Goal: Information Seeking & Learning: Learn about a topic

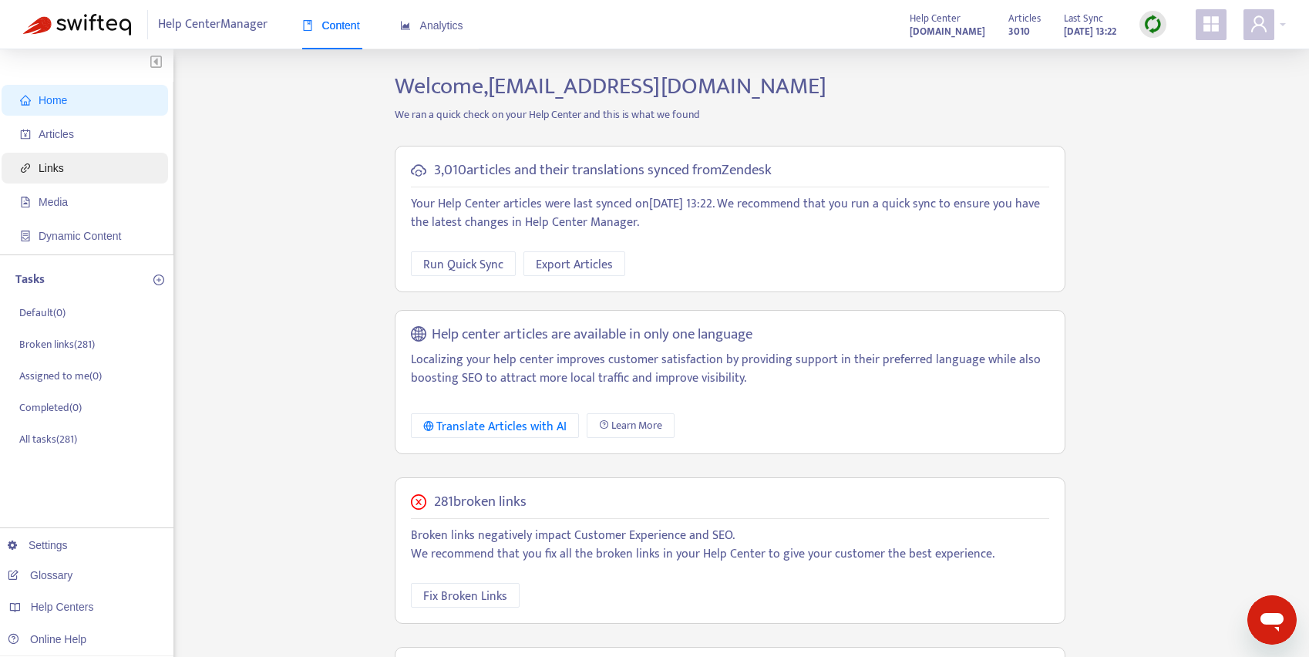
click at [83, 163] on span "Links" at bounding box center [88, 168] width 136 height 31
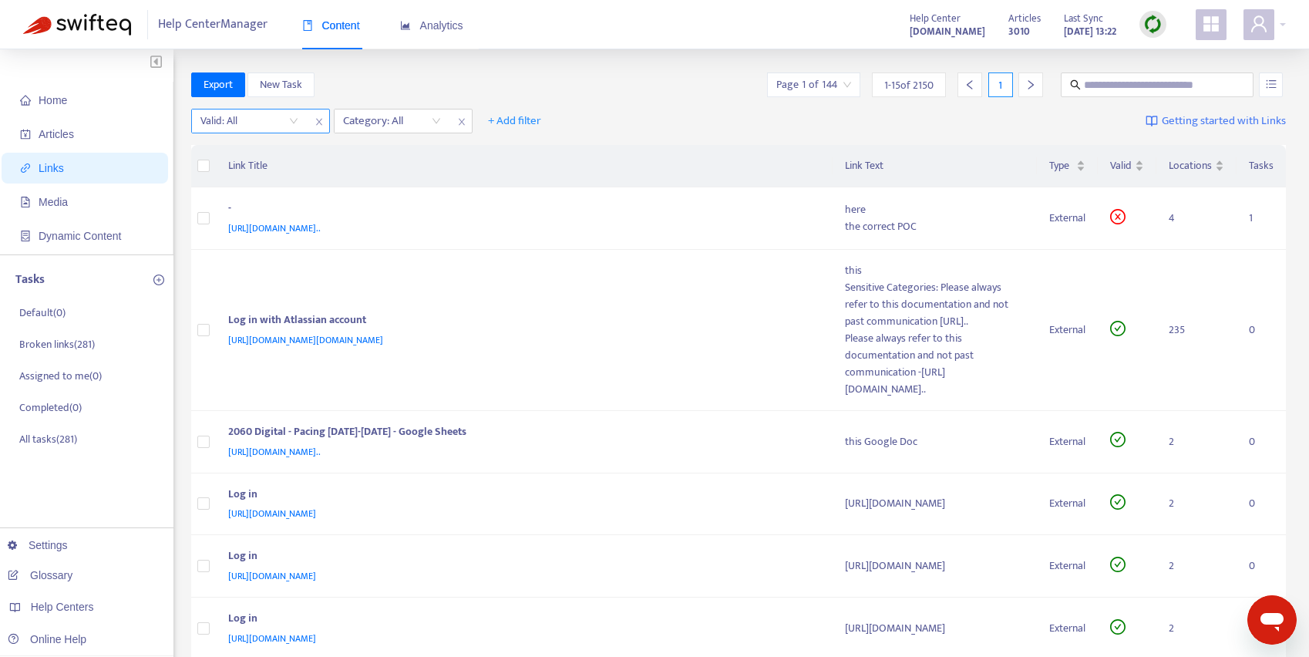
click at [254, 125] on input "search" at bounding box center [249, 120] width 98 height 23
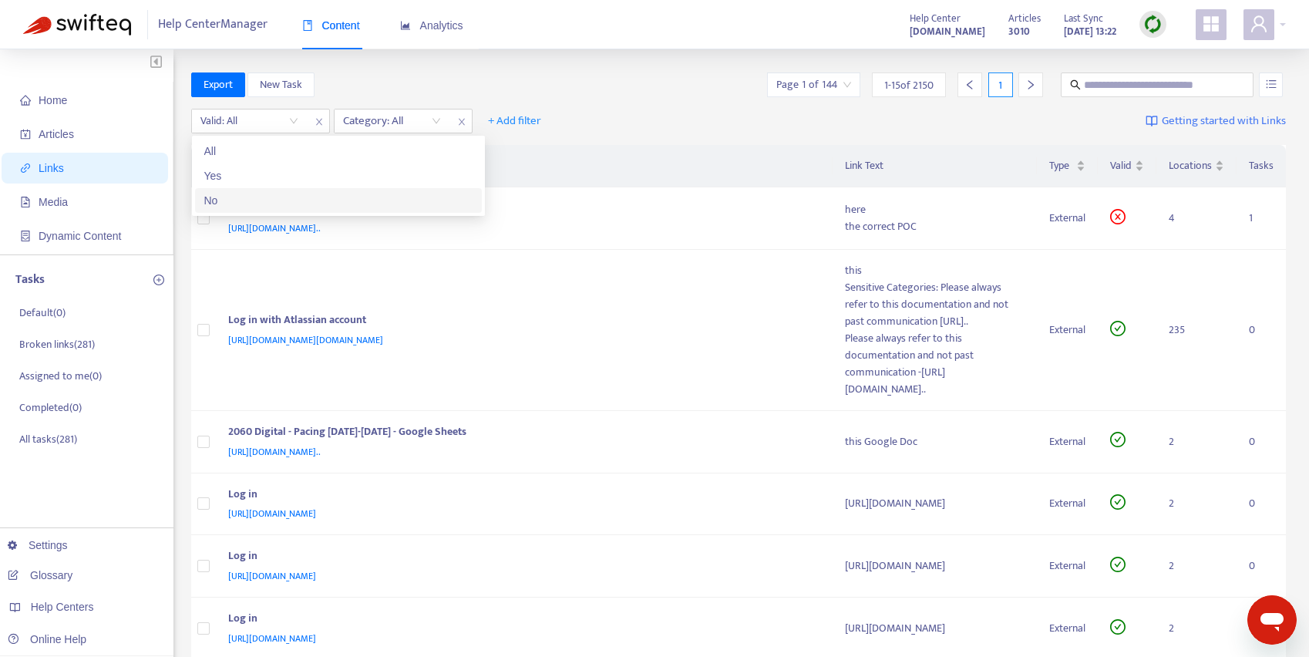
click at [264, 207] on div "No" at bounding box center [338, 200] width 268 height 17
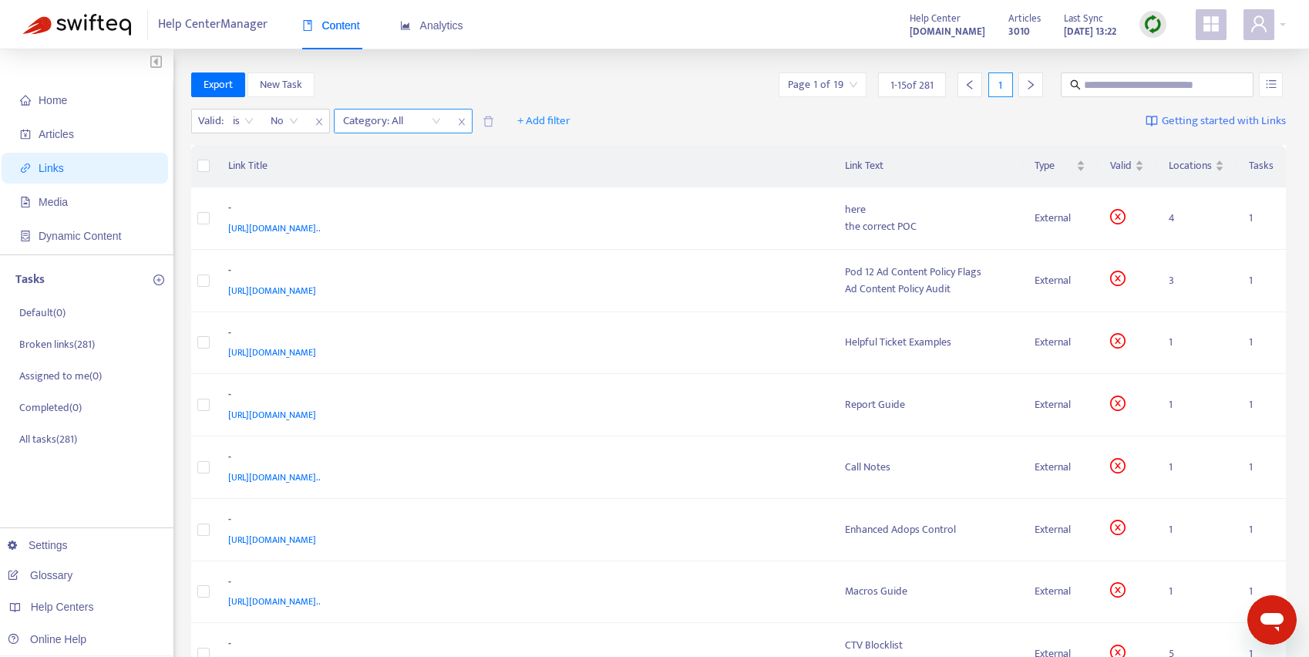
click at [436, 121] on div "Category: All" at bounding box center [392, 120] width 115 height 23
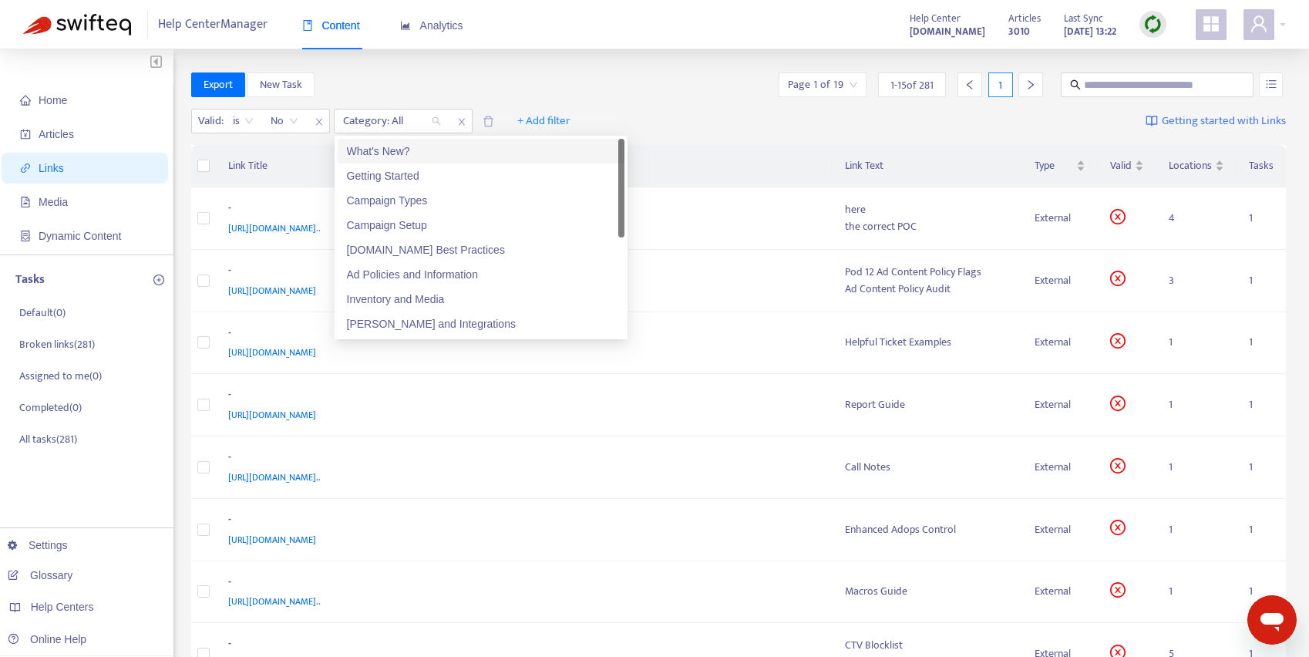
click at [400, 146] on div "What's New?" at bounding box center [481, 151] width 268 height 17
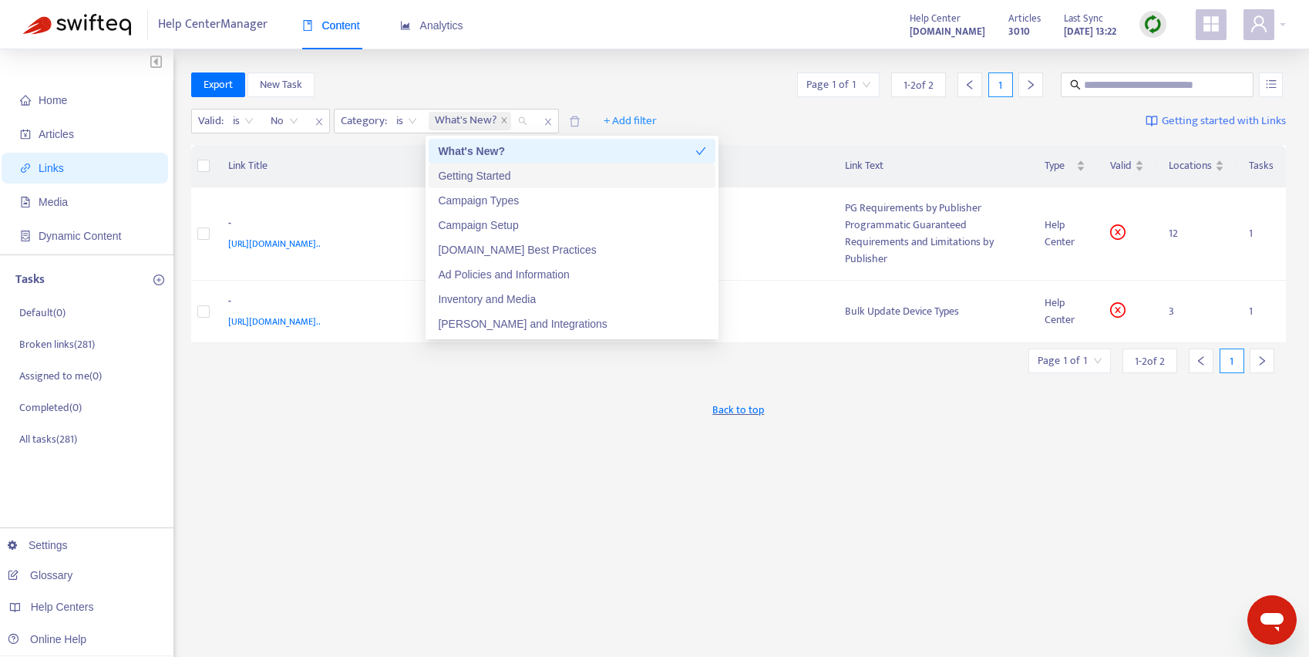
click at [463, 176] on div "Getting Started" at bounding box center [572, 175] width 268 height 17
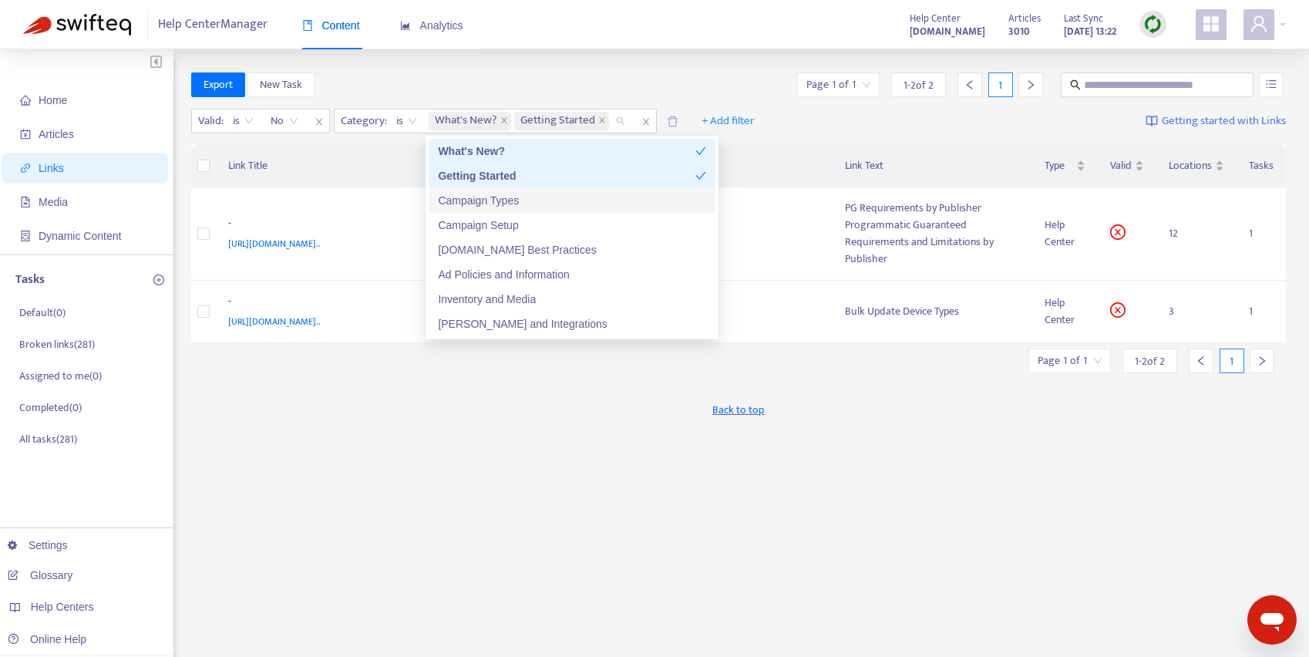
click at [463, 200] on div "Campaign Types" at bounding box center [572, 200] width 268 height 17
drag, startPoint x: 467, startPoint y: 224, endPoint x: 457, endPoint y: 218, distance: 11.8
click at [467, 224] on div "Campaign Setup" at bounding box center [572, 225] width 268 height 17
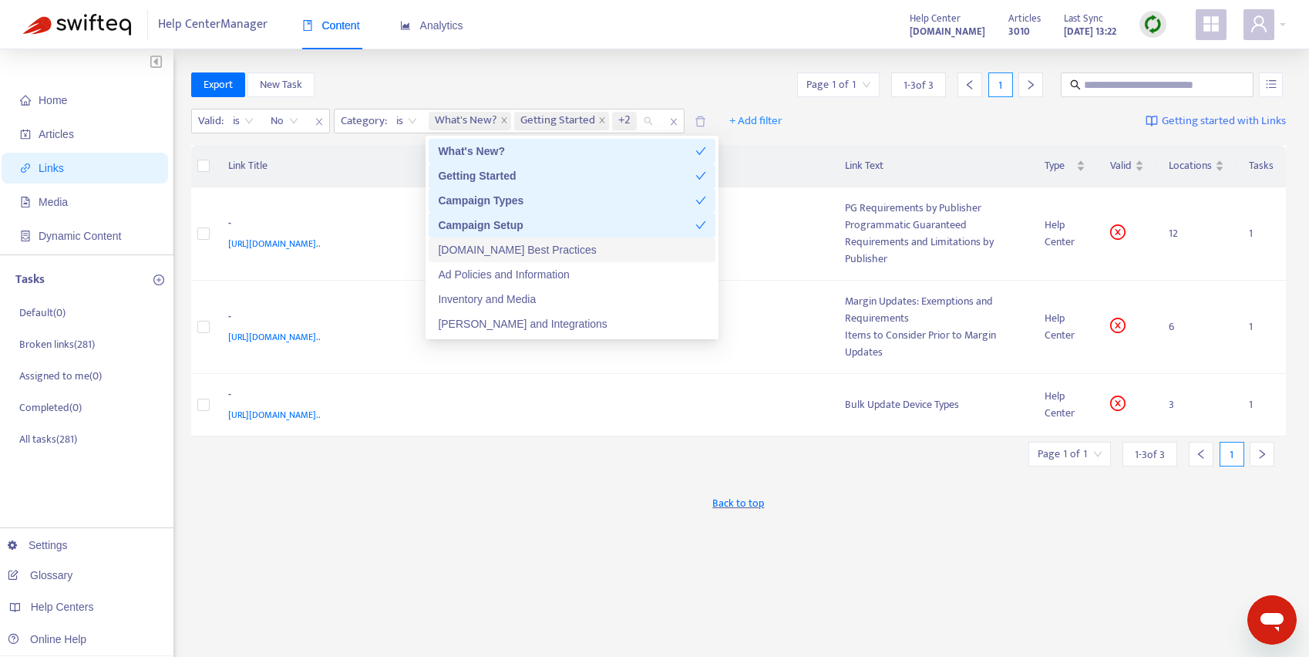
click at [477, 248] on div "[DOMAIN_NAME] Best Practices" at bounding box center [572, 249] width 268 height 17
click at [473, 275] on div "Ad Policies and Information" at bounding box center [572, 274] width 268 height 17
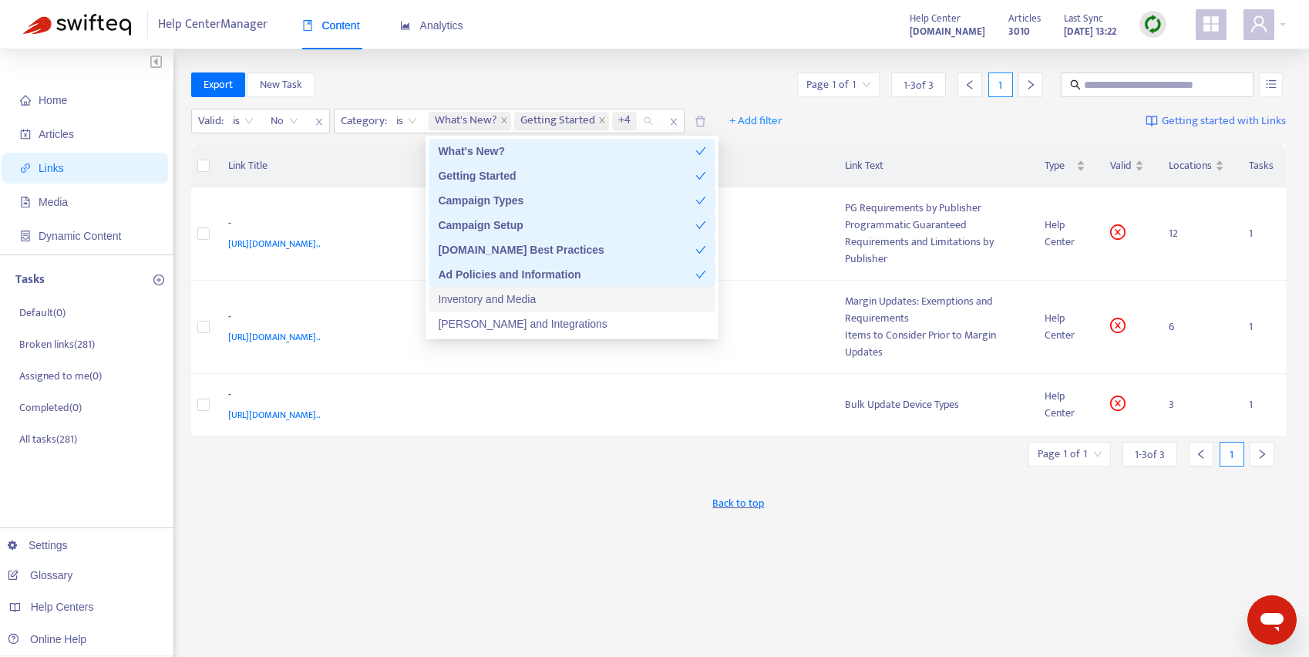
click at [468, 295] on div "Inventory and Media" at bounding box center [572, 299] width 268 height 17
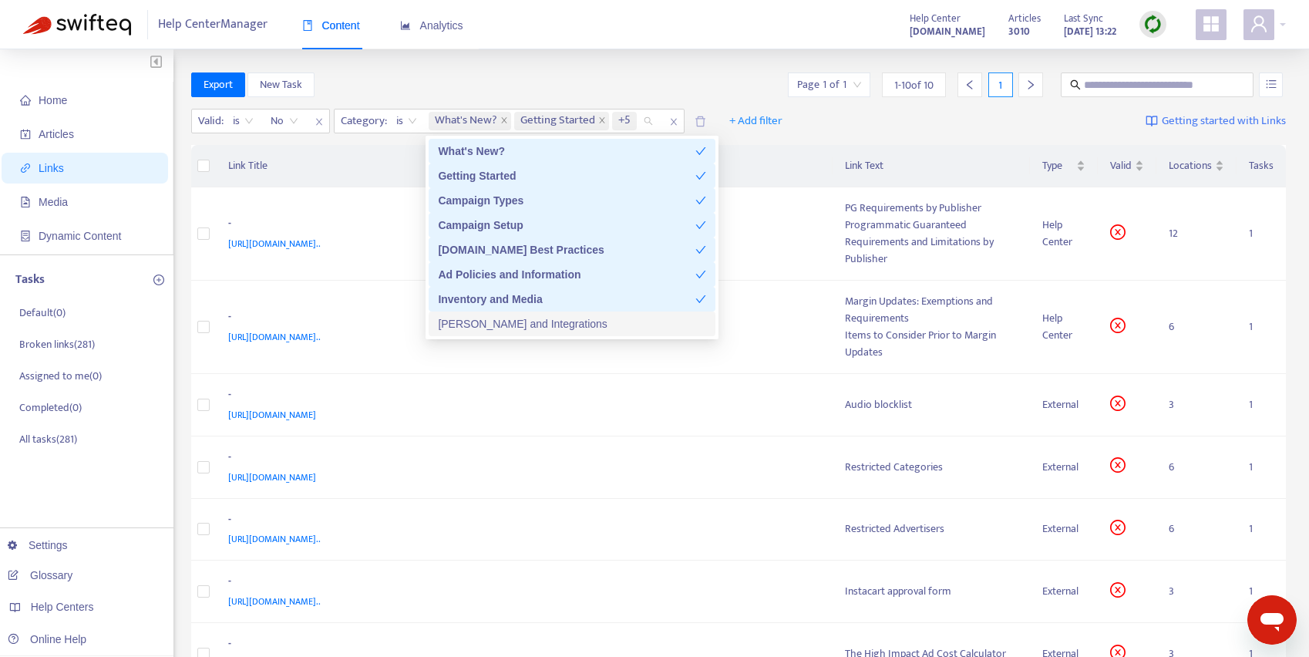
click at [472, 320] on div "[PERSON_NAME] and Integrations" at bounding box center [572, 323] width 268 height 17
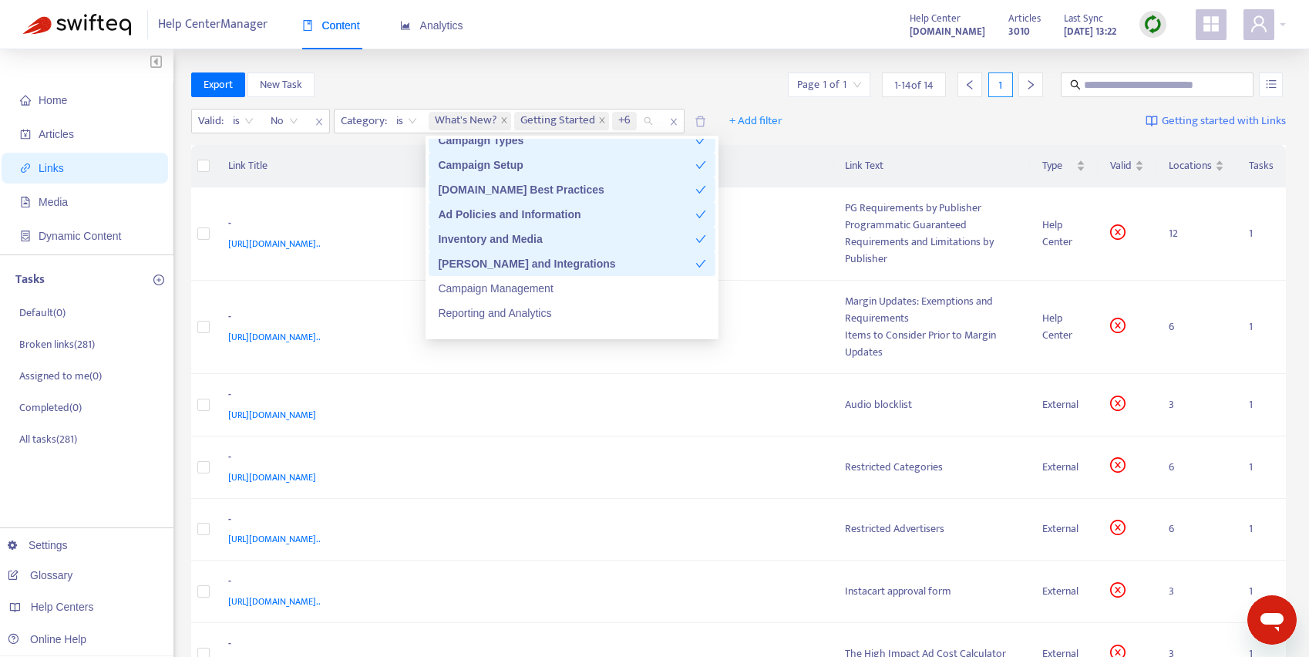
scroll to position [99, 0]
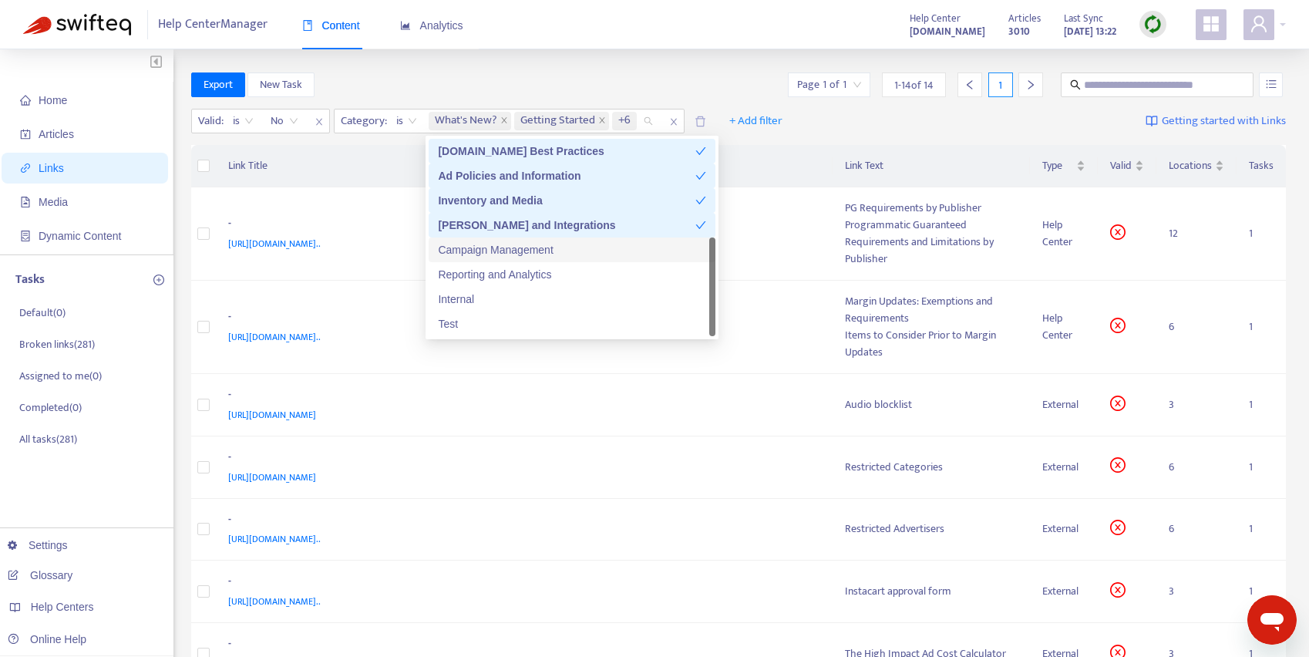
click at [474, 251] on div "Campaign Management" at bounding box center [572, 249] width 268 height 17
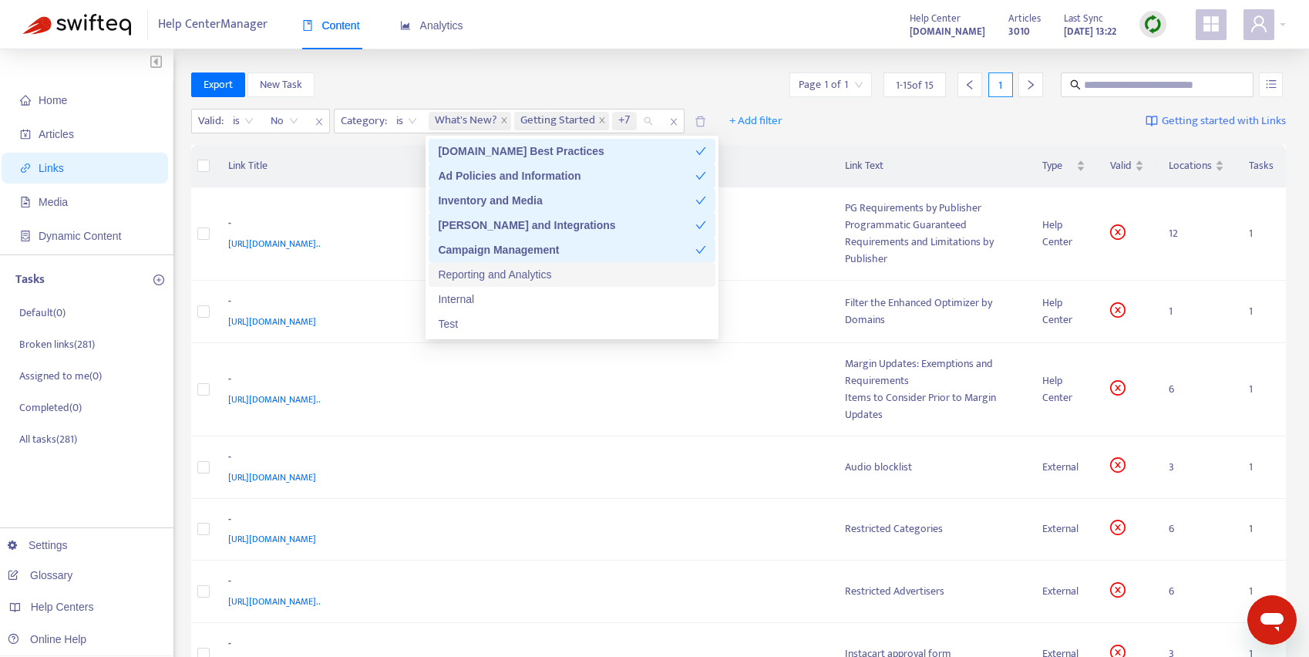
click at [473, 269] on div "Reporting and Analytics" at bounding box center [572, 274] width 268 height 17
click at [782, 160] on th "Link Title" at bounding box center [524, 166] width 617 height 42
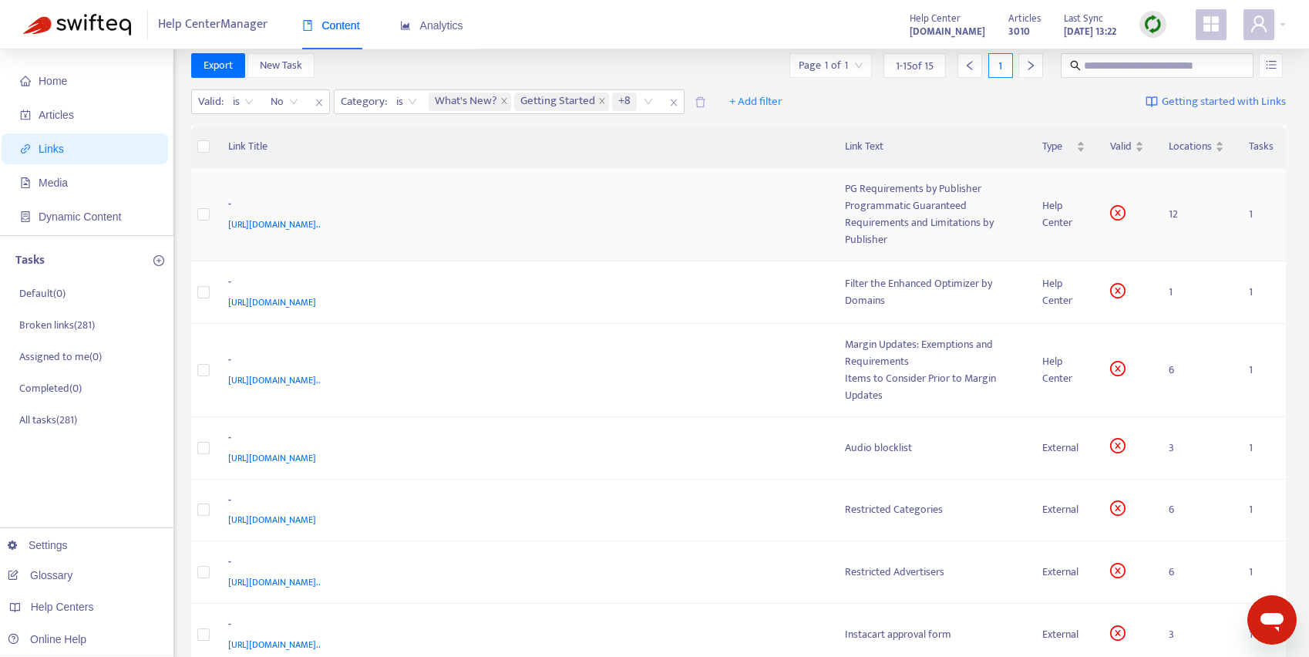
scroll to position [0, 0]
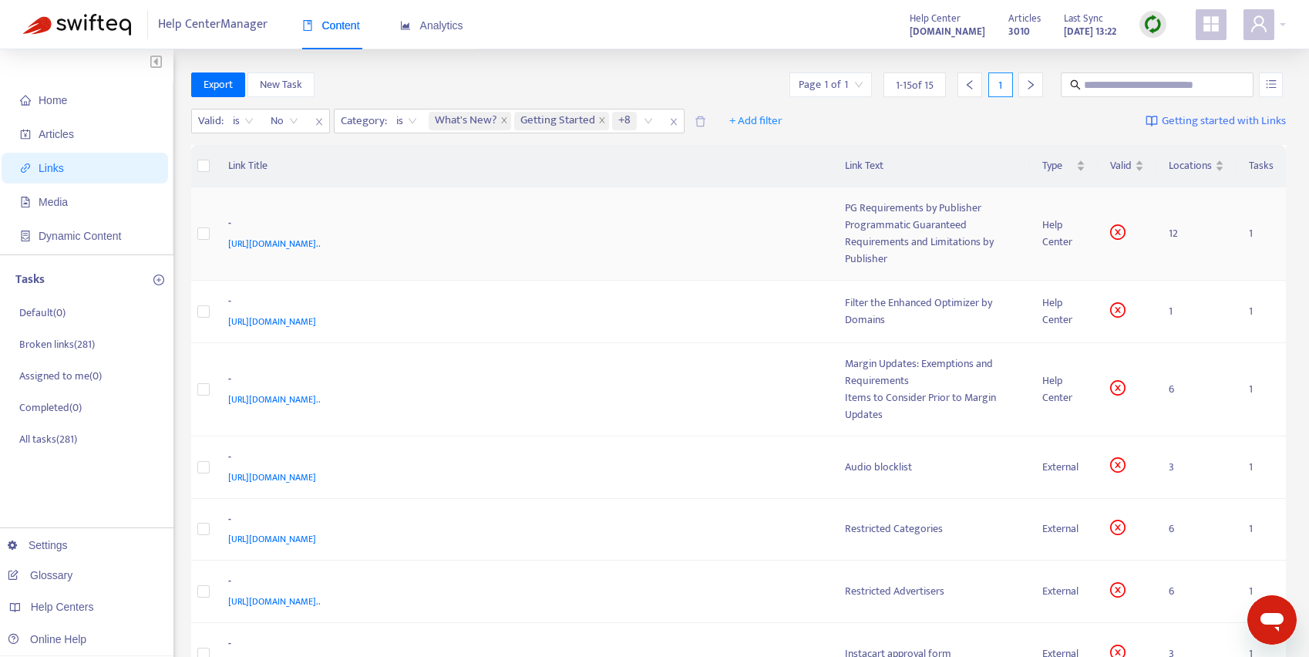
click at [321, 241] on span "[URL][DOMAIN_NAME].." at bounding box center [274, 243] width 93 height 15
click at [786, 239] on div "[URL][DOMAIN_NAME].." at bounding box center [521, 243] width 587 height 17
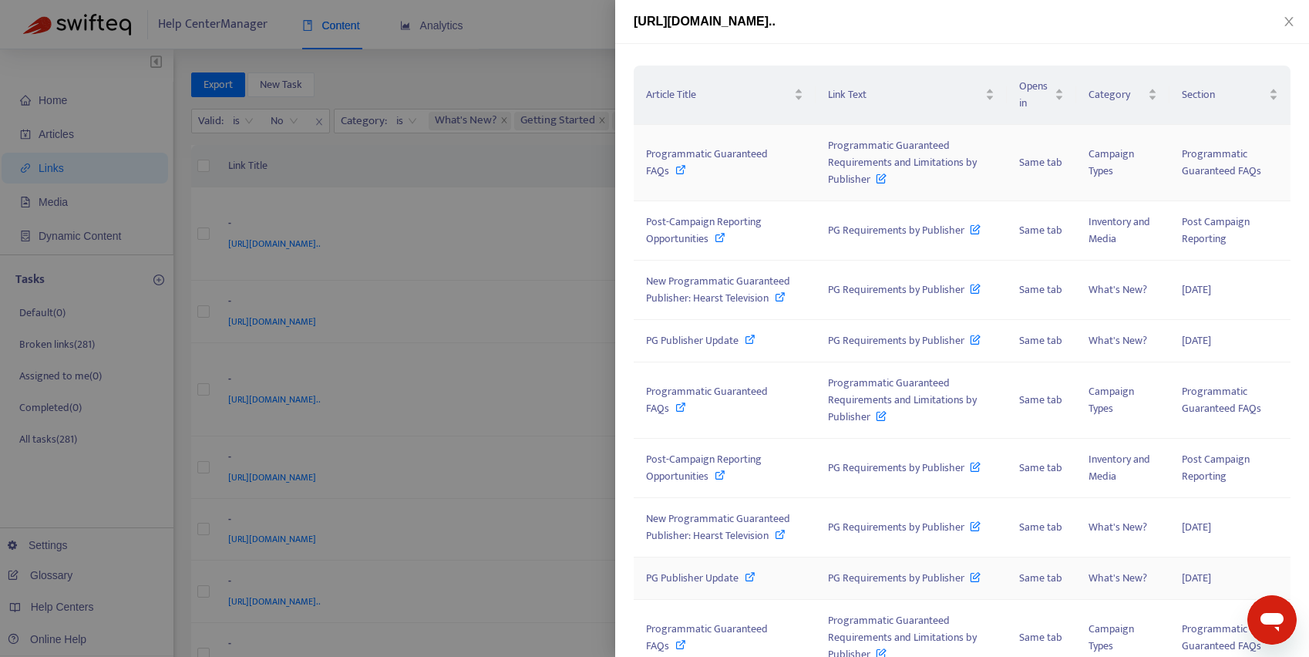
scroll to position [145, 0]
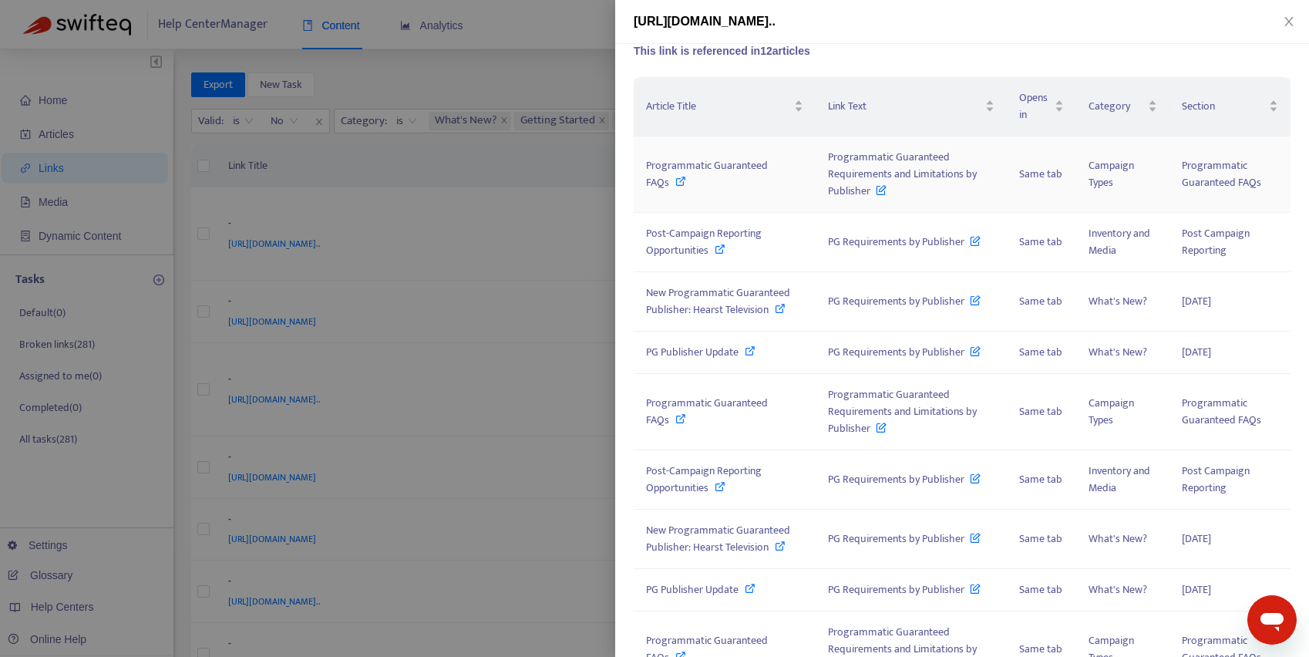
click at [724, 165] on span "Programmatic Guaranteed FAQs" at bounding box center [707, 174] width 122 height 35
click at [1290, 20] on icon "close" at bounding box center [1289, 21] width 8 height 9
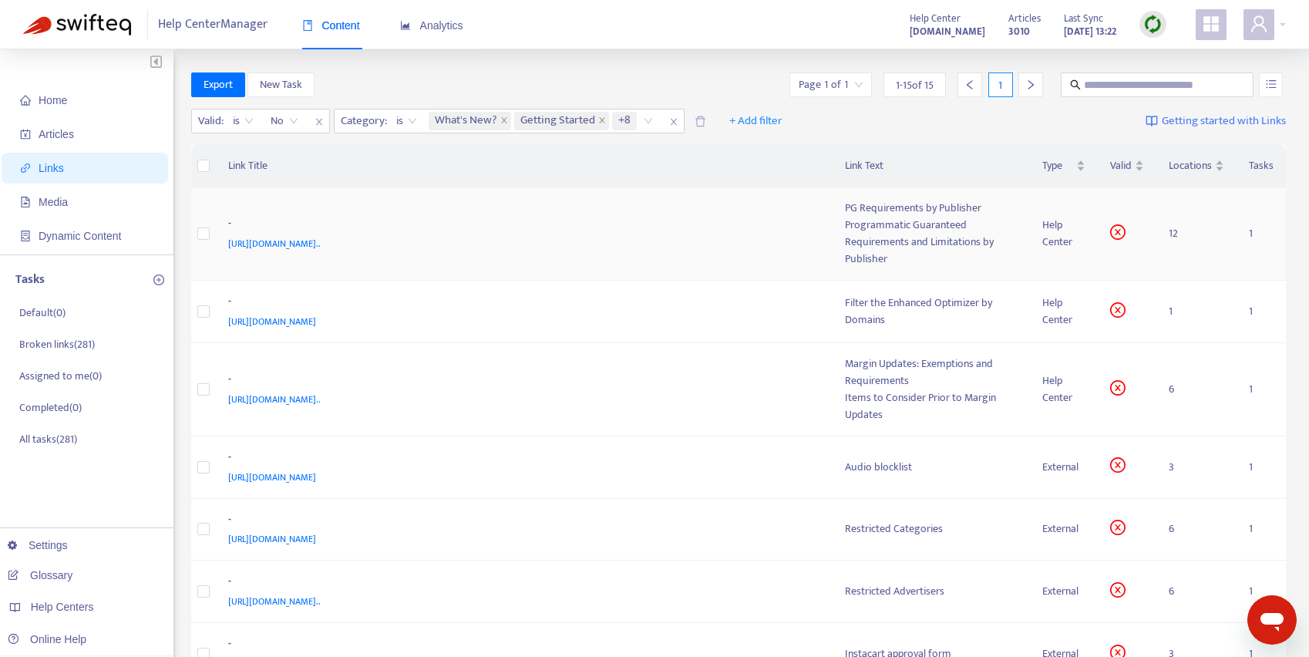
click at [321, 239] on span "[URL][DOMAIN_NAME].." at bounding box center [274, 243] width 93 height 15
click at [316, 319] on span "[URL][DOMAIN_NAME]" at bounding box center [272, 321] width 88 height 15
click at [721, 248] on div "[URL][DOMAIN_NAME].." at bounding box center [521, 243] width 587 height 17
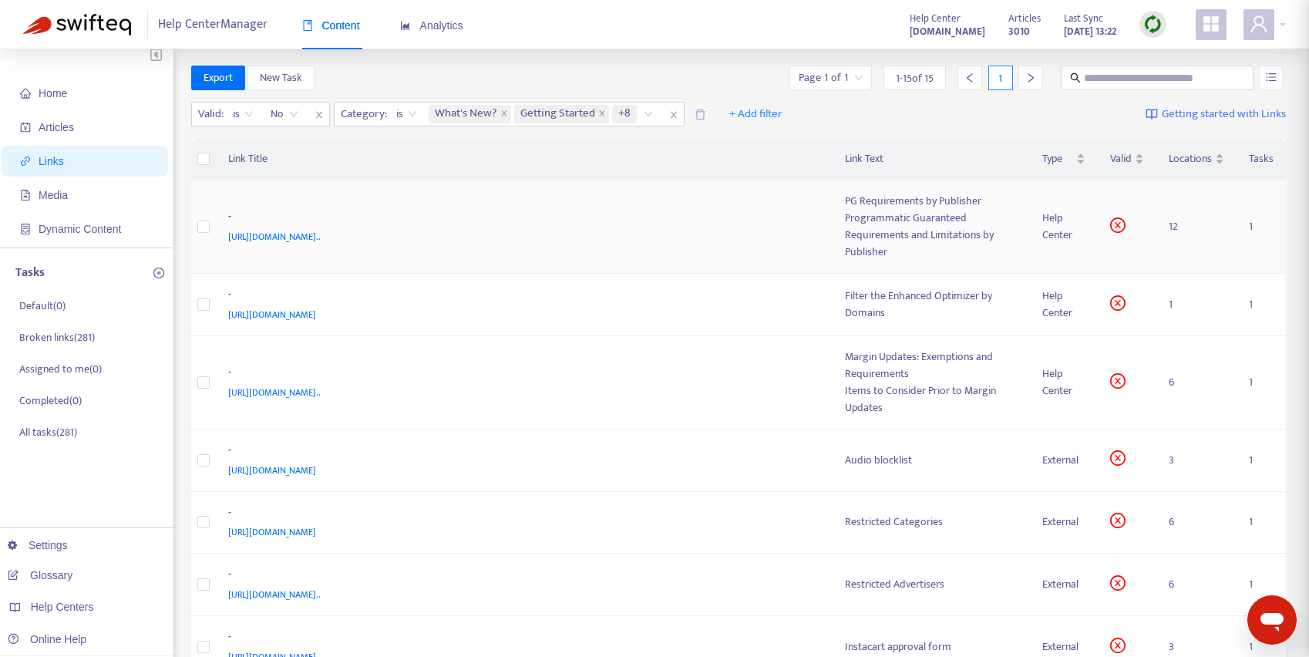
scroll to position [8, 0]
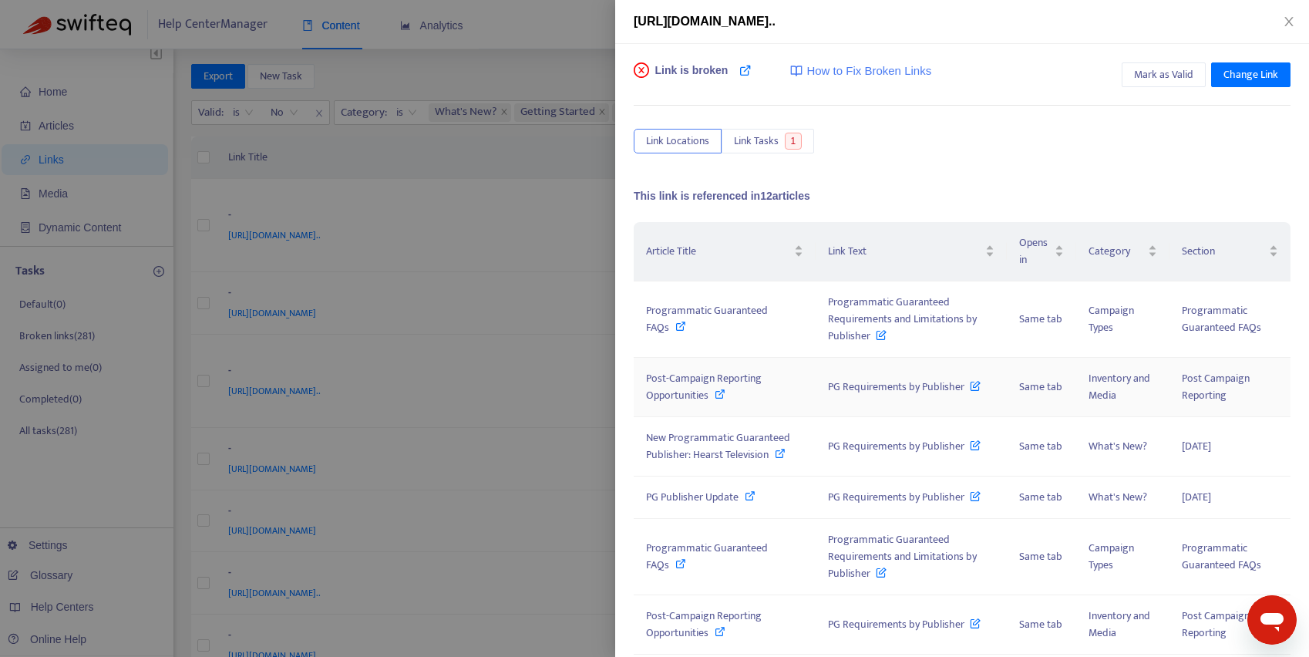
click at [859, 386] on span "PG Requirements by Publisher" at bounding box center [904, 387] width 153 height 18
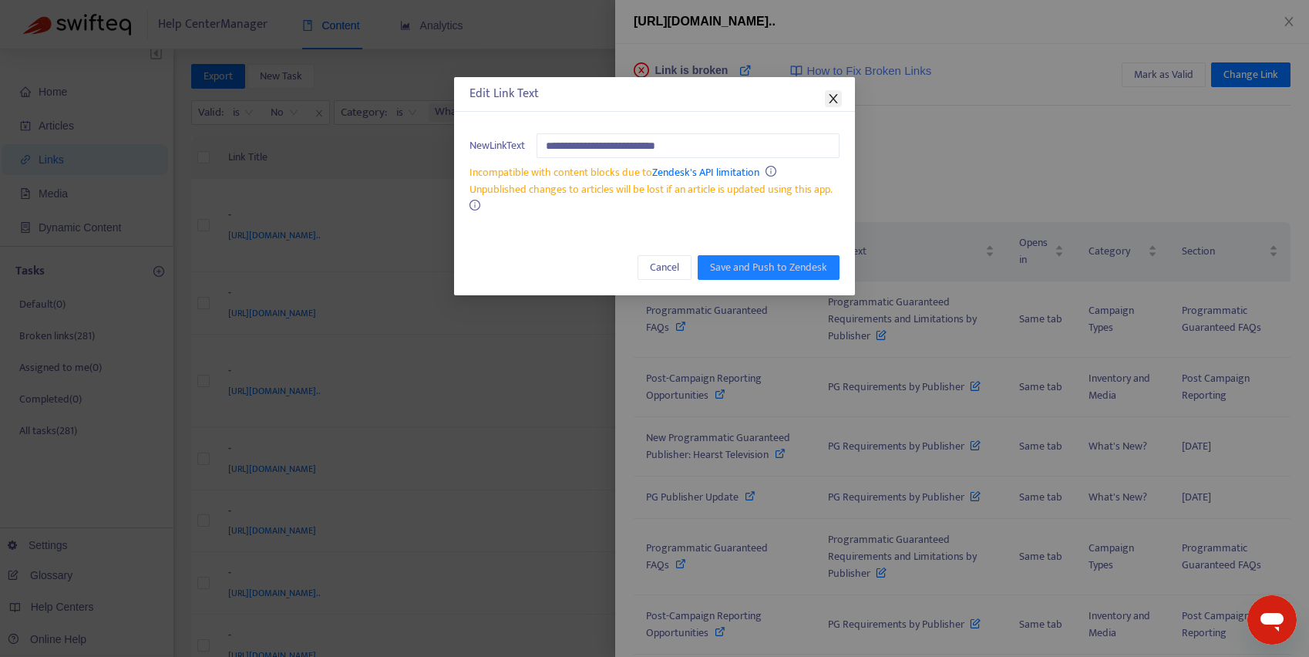
click at [834, 99] on icon "close" at bounding box center [833, 98] width 8 height 9
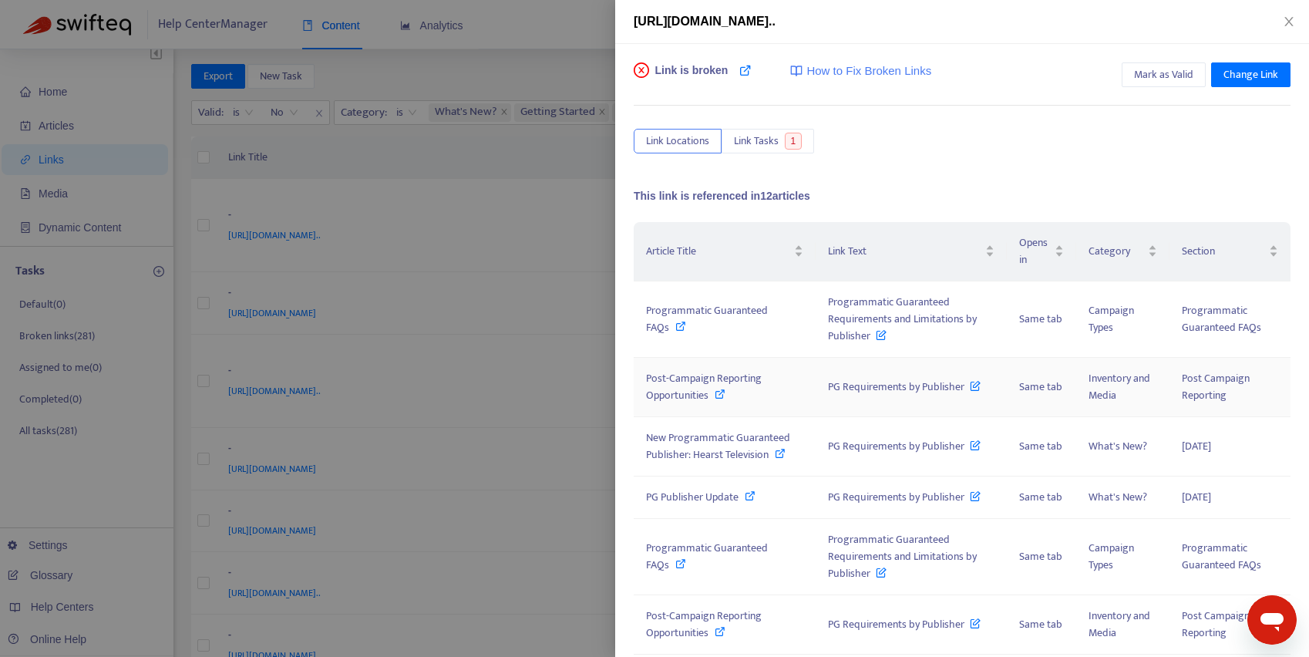
scroll to position [1, 0]
click at [700, 377] on span "Post-Campaign Reporting Opportunities" at bounding box center [704, 386] width 116 height 35
click at [701, 437] on span "New Programmatic Guaranteed Publisher: Hearst Television" at bounding box center [718, 445] width 144 height 35
click at [1289, 19] on icon "close" at bounding box center [1289, 21] width 12 height 12
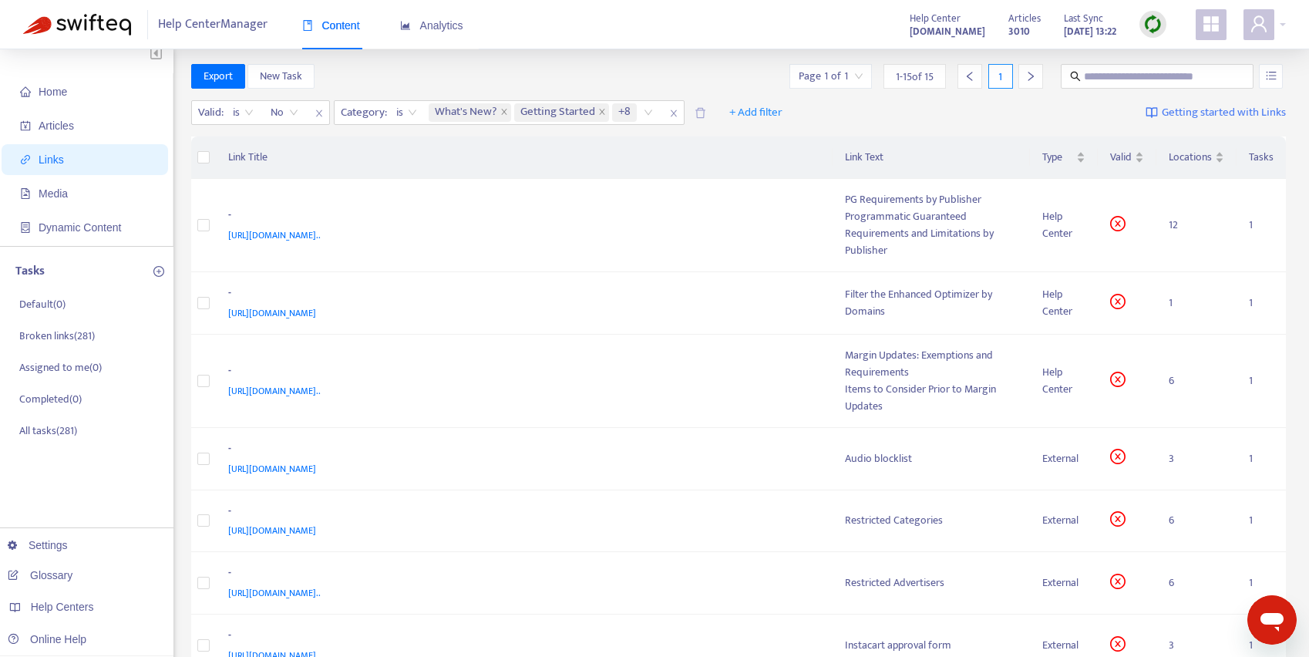
click at [1154, 19] on img at bounding box center [1153, 24] width 19 height 19
click at [1172, 52] on link "Quick Sync" at bounding box center [1185, 56] width 66 height 18
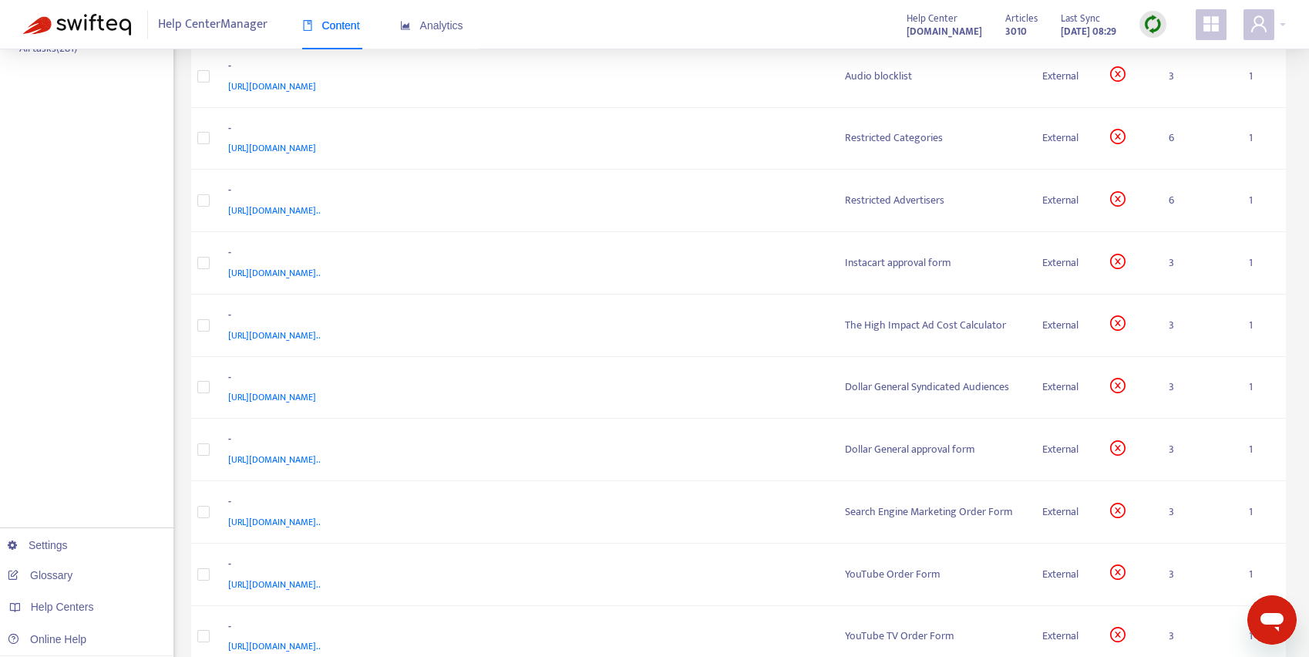
scroll to position [408, 0]
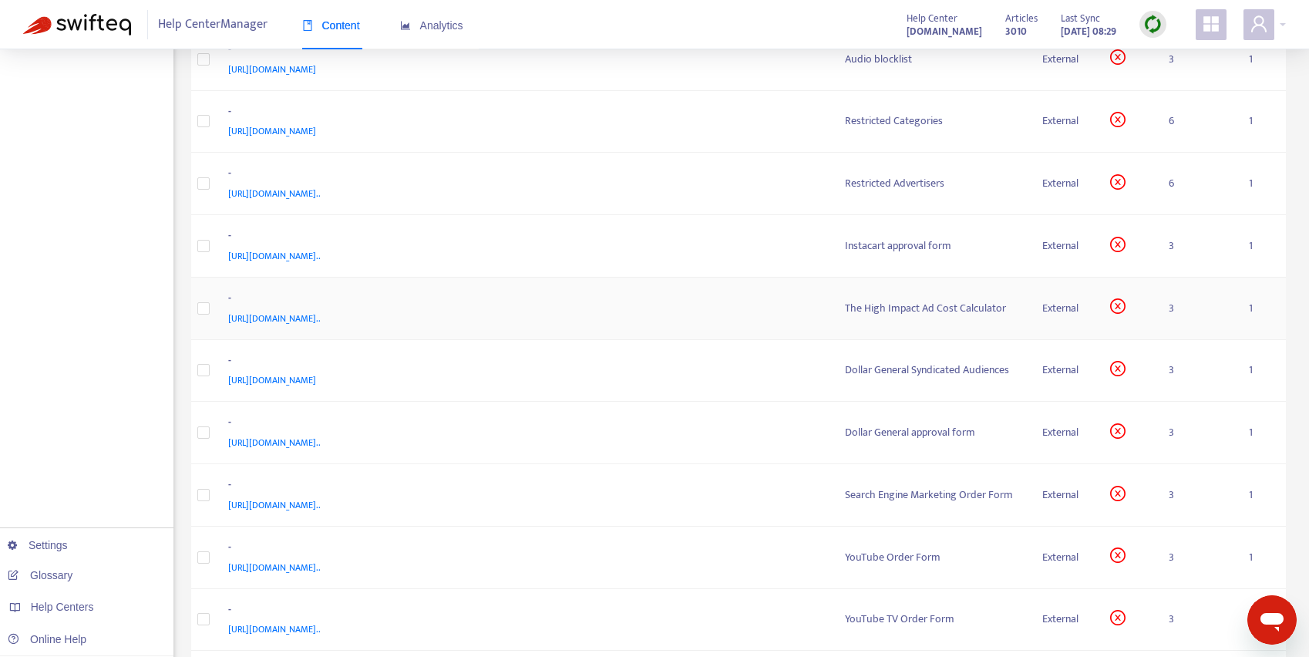
click at [321, 316] on span "[URL][DOMAIN_NAME].." at bounding box center [274, 318] width 93 height 15
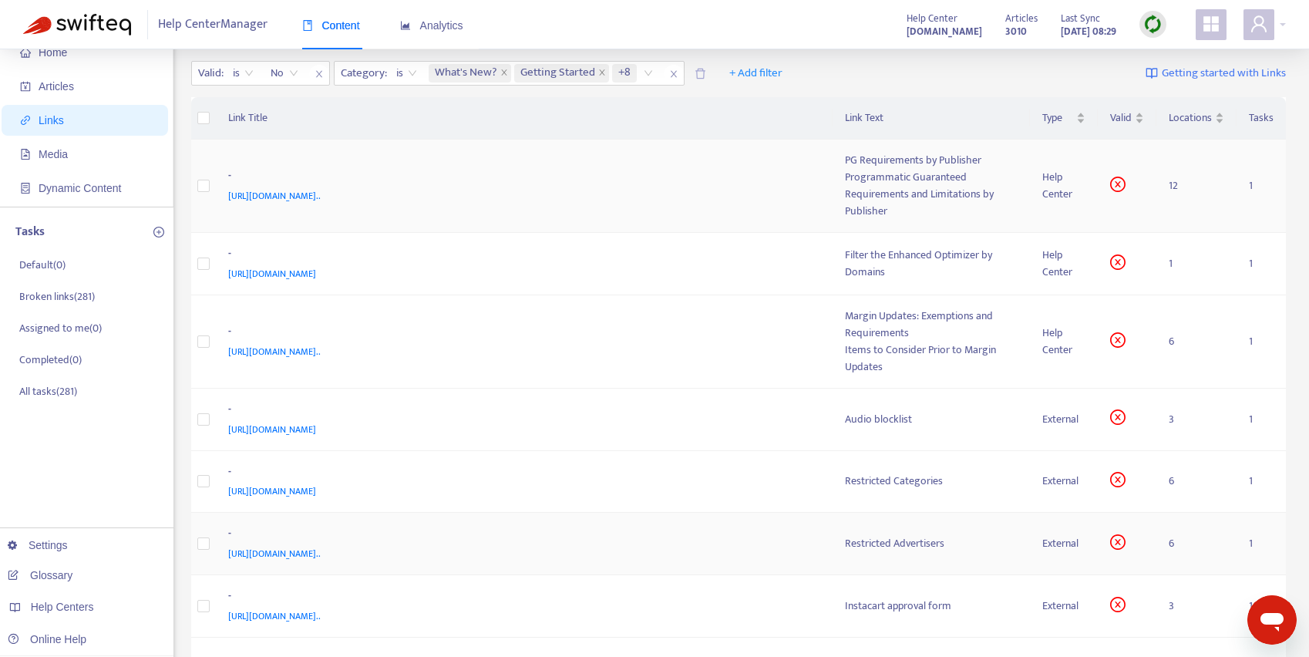
scroll to position [0, 0]
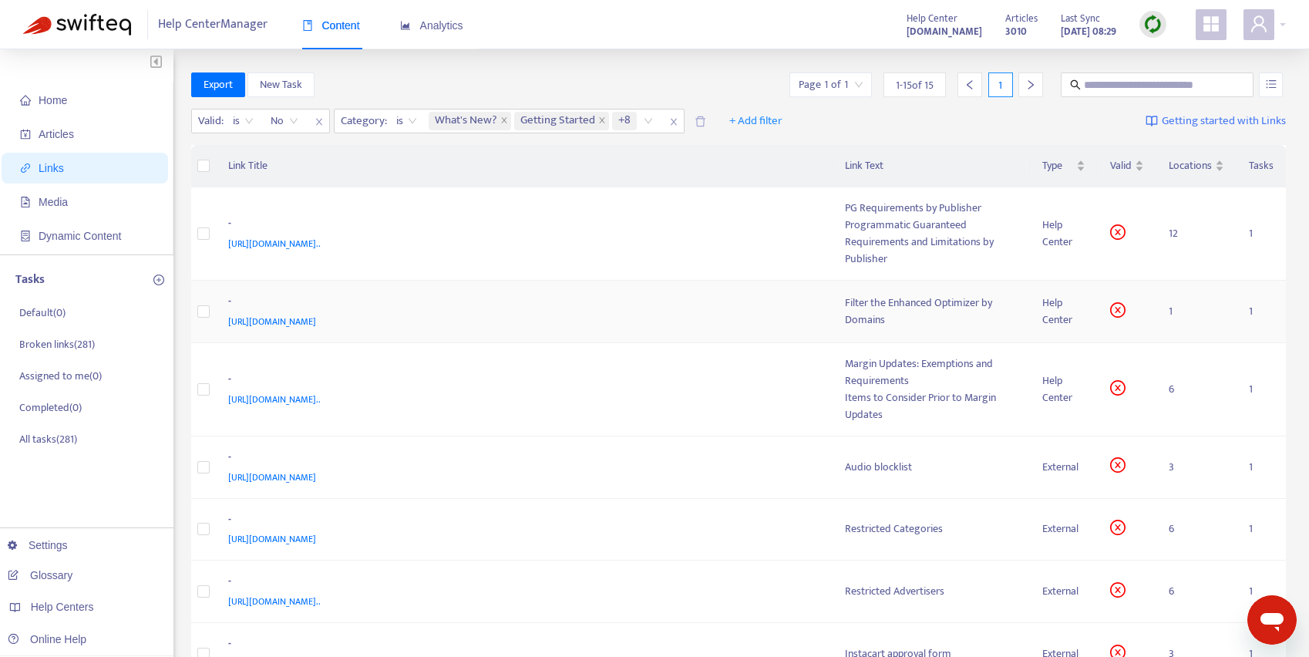
click at [316, 321] on span "[URL][DOMAIN_NAME]" at bounding box center [272, 321] width 88 height 15
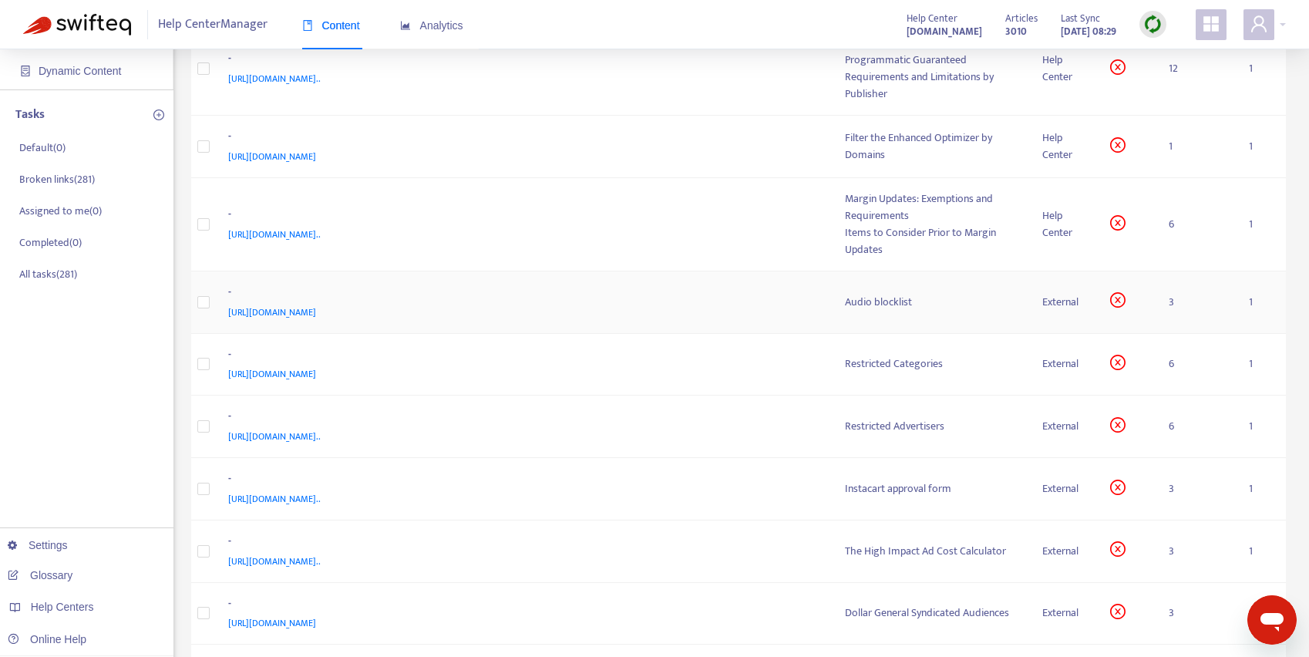
scroll to position [166, 0]
click at [321, 230] on span "[URL][DOMAIN_NAME].." at bounding box center [274, 233] width 93 height 15
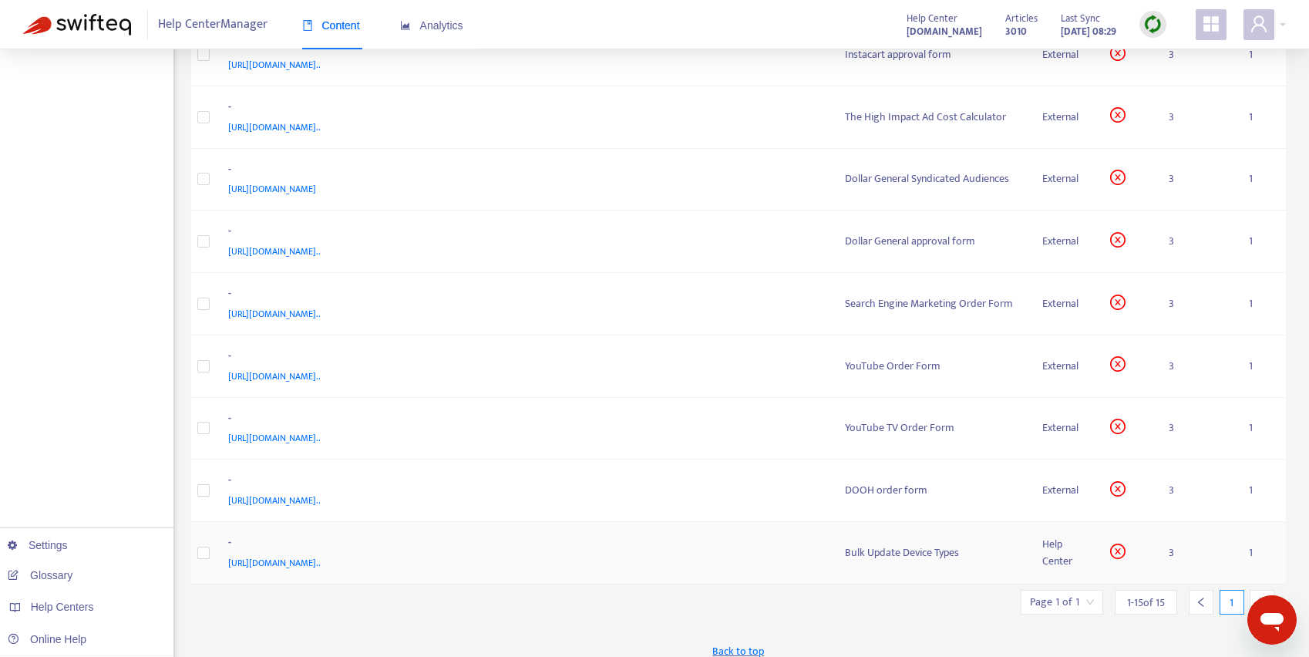
scroll to position [598, 0]
click at [321, 558] on span "[URL][DOMAIN_NAME].." at bounding box center [274, 563] width 93 height 15
click at [1154, 25] on img at bounding box center [1153, 24] width 19 height 19
click at [1177, 88] on link "Full Sync" at bounding box center [1180, 81] width 56 height 18
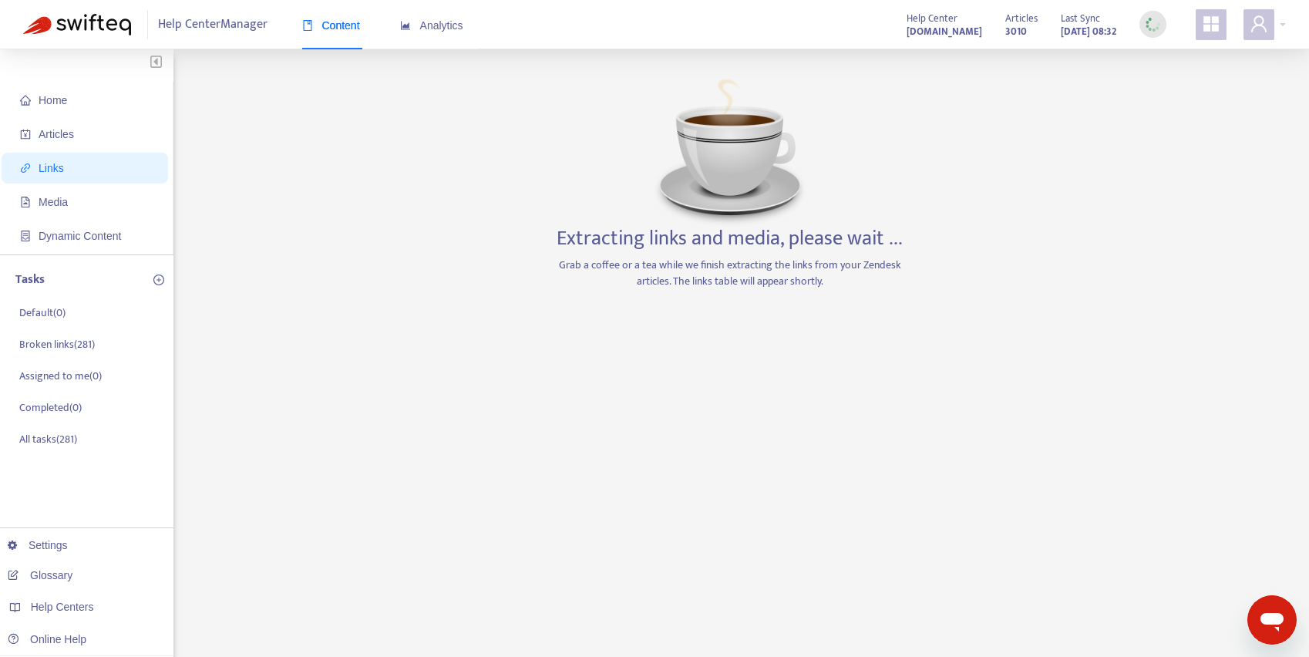
scroll to position [0, 0]
click at [1032, 120] on div "Home Articles Links Media Dynamic Content Tasks Default ( 0 ) Broken links ( 28…" at bounding box center [654, 523] width 1263 height 902
click at [540, 131] on div "Home Articles Links Media Dynamic Content Tasks Default ( 0 ) Broken links ( 28…" at bounding box center [654, 523] width 1263 height 902
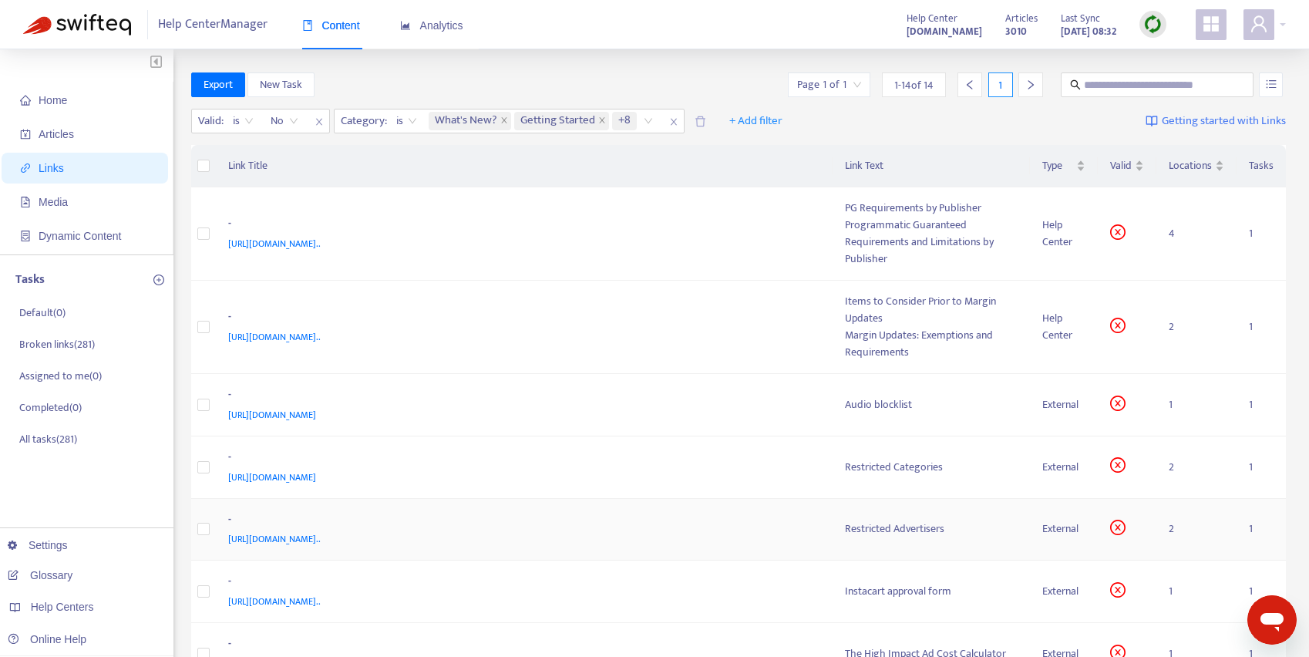
scroll to position [1, 0]
click at [321, 241] on span "[URL][DOMAIN_NAME].." at bounding box center [274, 242] width 93 height 15
click at [763, 235] on div "[URL][DOMAIN_NAME].." at bounding box center [521, 242] width 587 height 17
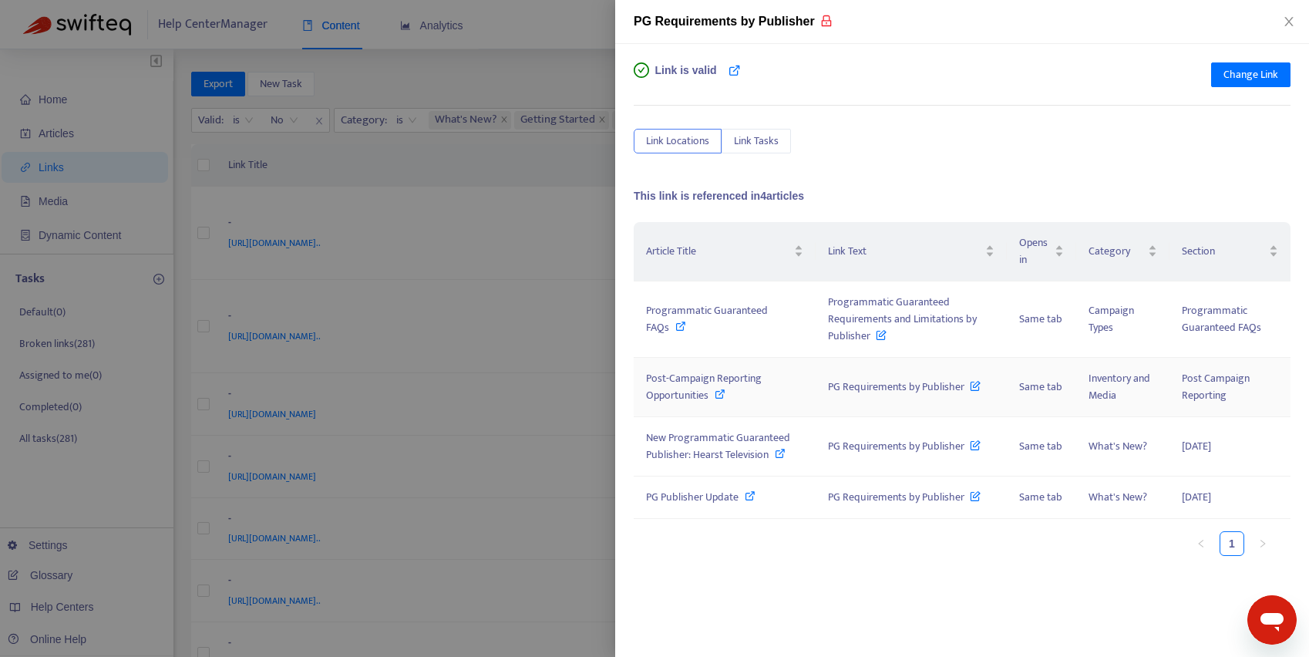
click at [878, 386] on span "PG Requirements by Publisher" at bounding box center [904, 387] width 153 height 18
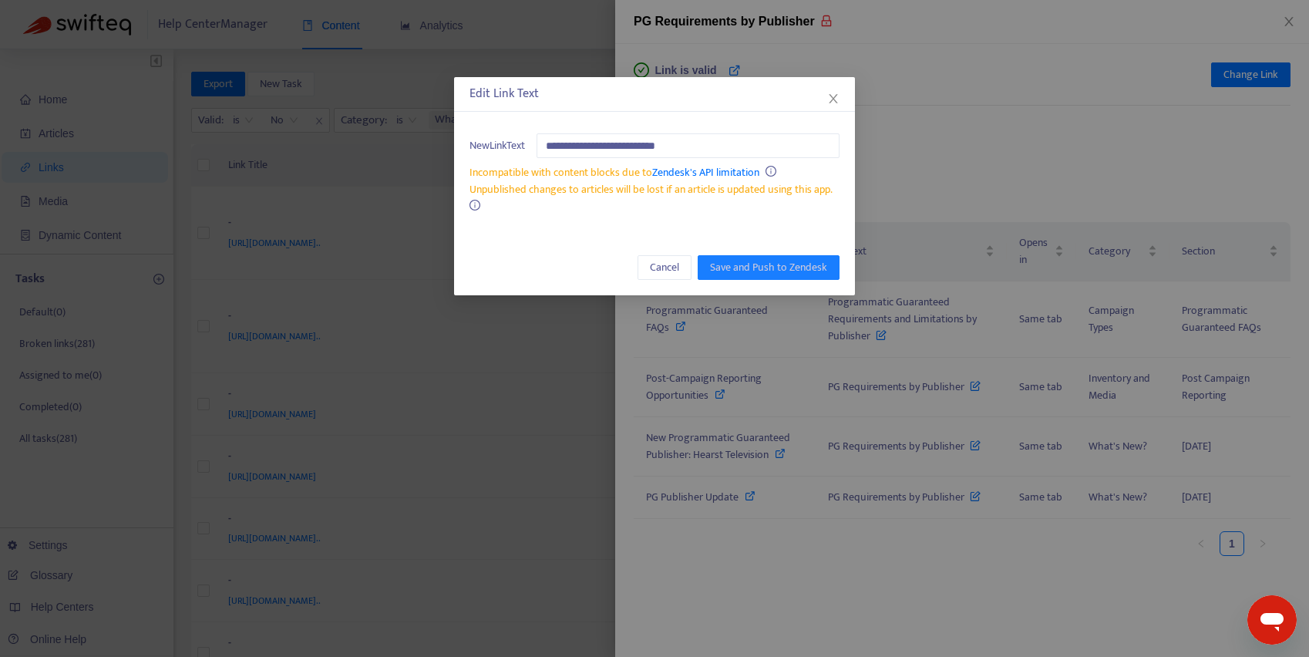
drag, startPoint x: 837, startPoint y: 99, endPoint x: 827, endPoint y: 112, distance: 15.9
click at [837, 99] on icon "close" at bounding box center [833, 99] width 12 height 12
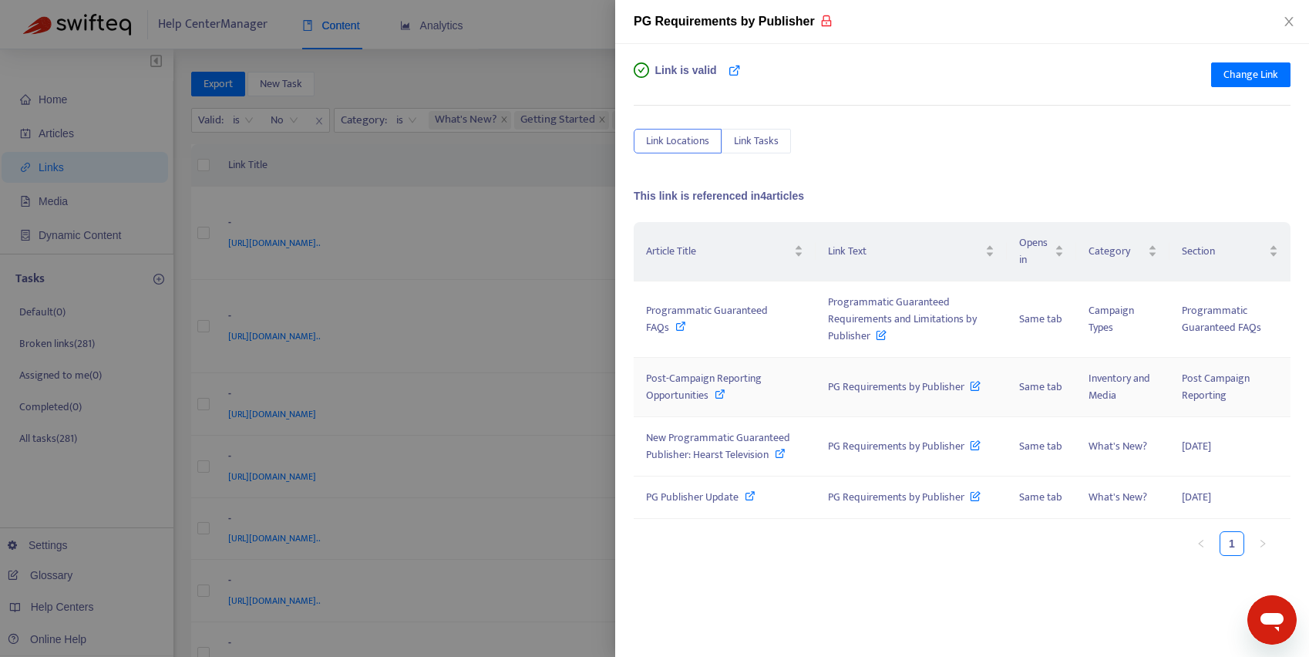
click at [689, 376] on span "Post-Campaign Reporting Opportunities" at bounding box center [704, 386] width 116 height 35
